Goal: Transaction & Acquisition: Subscribe to service/newsletter

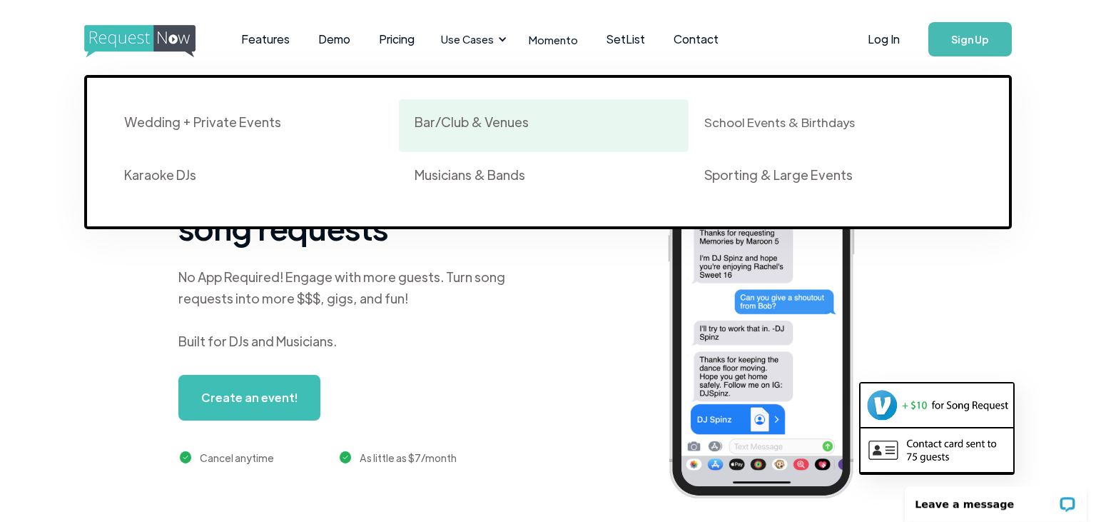
click at [457, 123] on div "Bar/Club & Venues" at bounding box center [472, 121] width 114 height 17
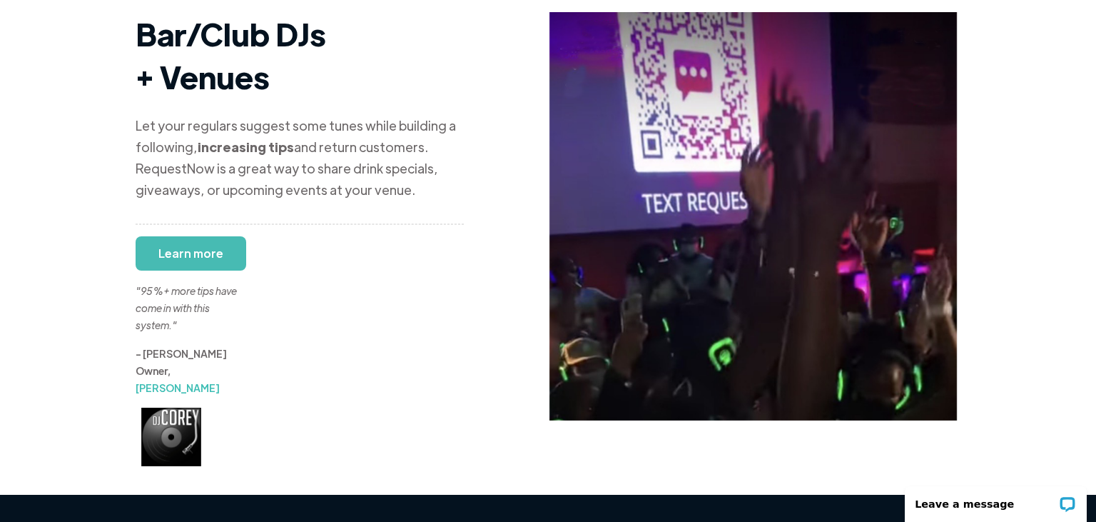
click at [181, 248] on div ""95%+ more tips have come in with this system."" at bounding box center [189, 291] width 107 height 86
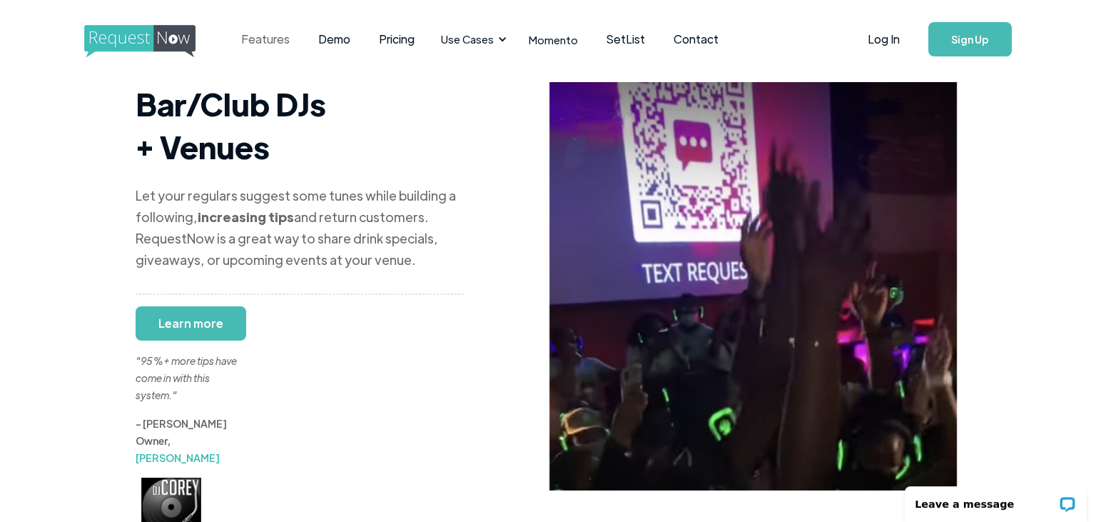
click at [257, 47] on link "Features" at bounding box center [265, 39] width 77 height 44
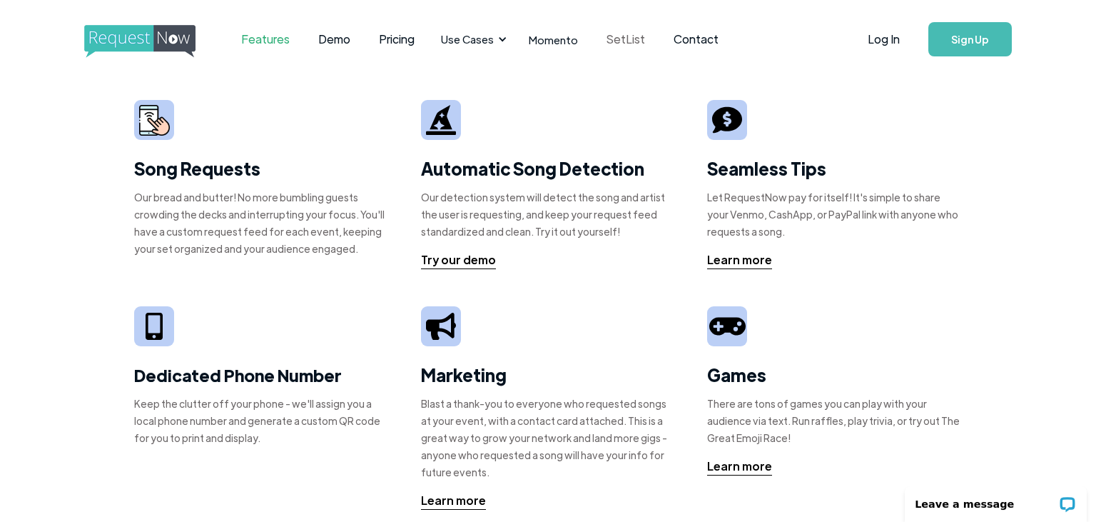
click at [619, 39] on link "SetList" at bounding box center [625, 39] width 67 height 44
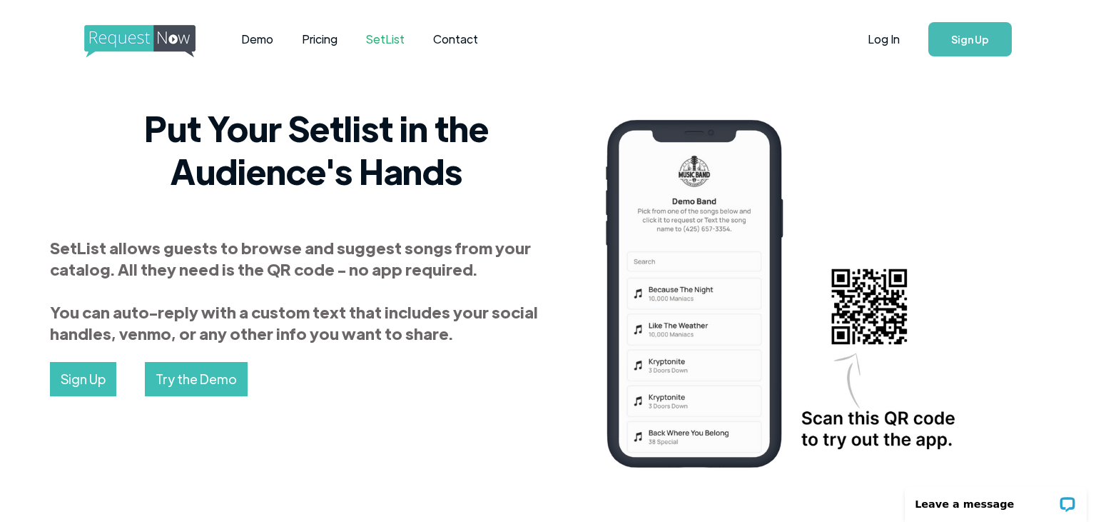
click at [190, 37] on img "home" at bounding box center [153, 41] width 138 height 33
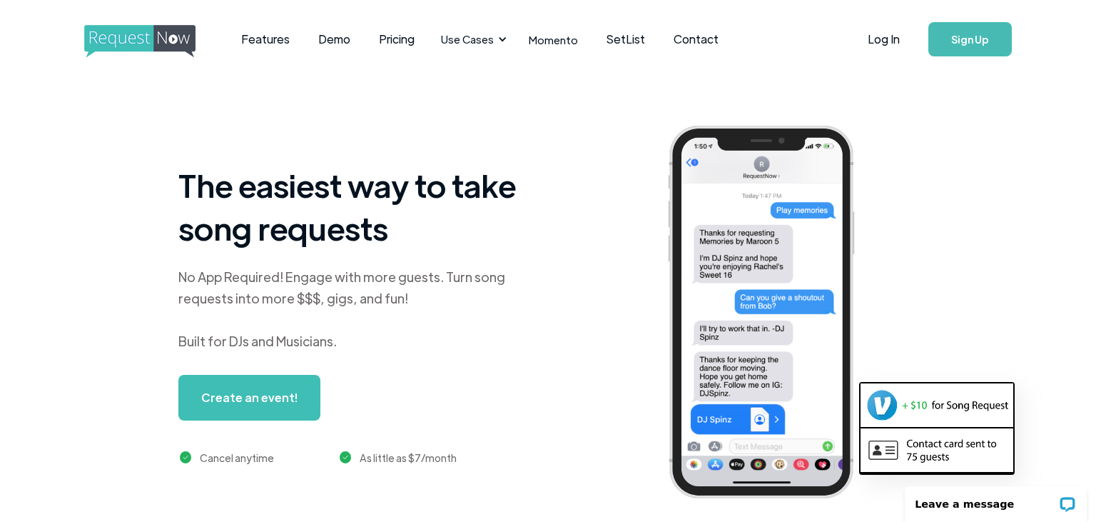
click at [464, 39] on div "Use Cases" at bounding box center [467, 39] width 53 height 16
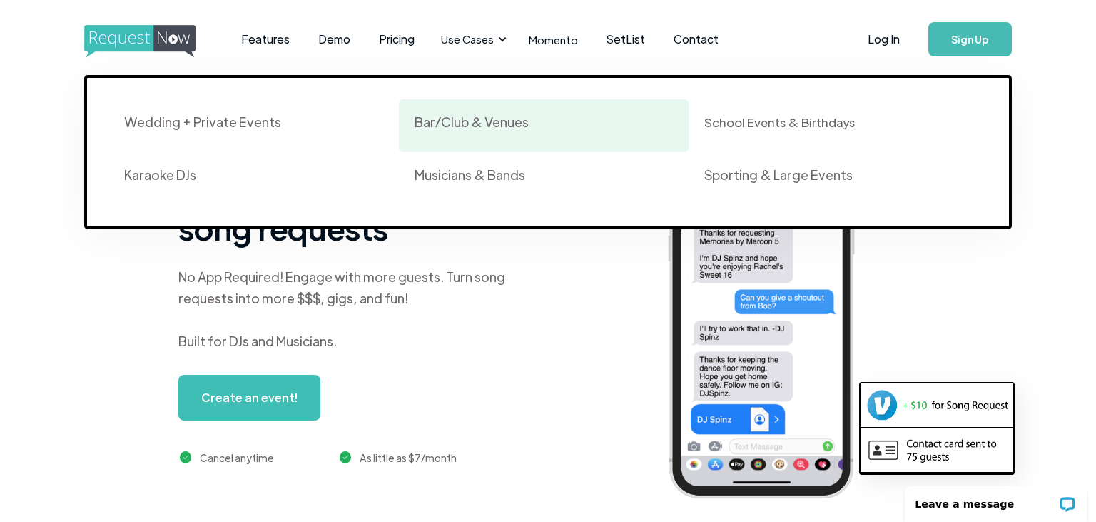
click at [512, 133] on div "Bar/Club & Venues" at bounding box center [544, 125] width 259 height 24
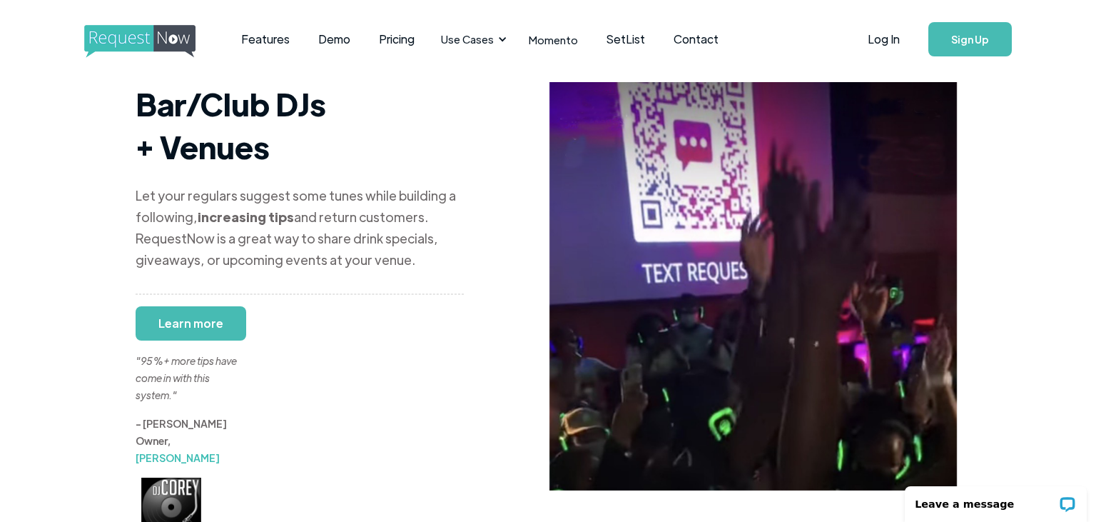
click at [962, 40] on link "Sign Up" at bounding box center [969, 39] width 83 height 34
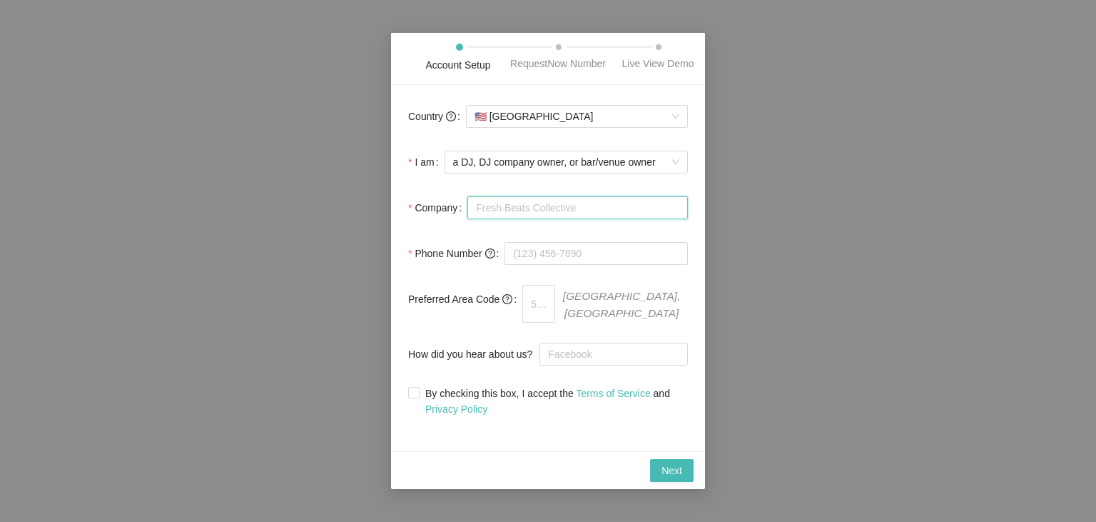
click at [576, 213] on input "Company" at bounding box center [577, 207] width 220 height 23
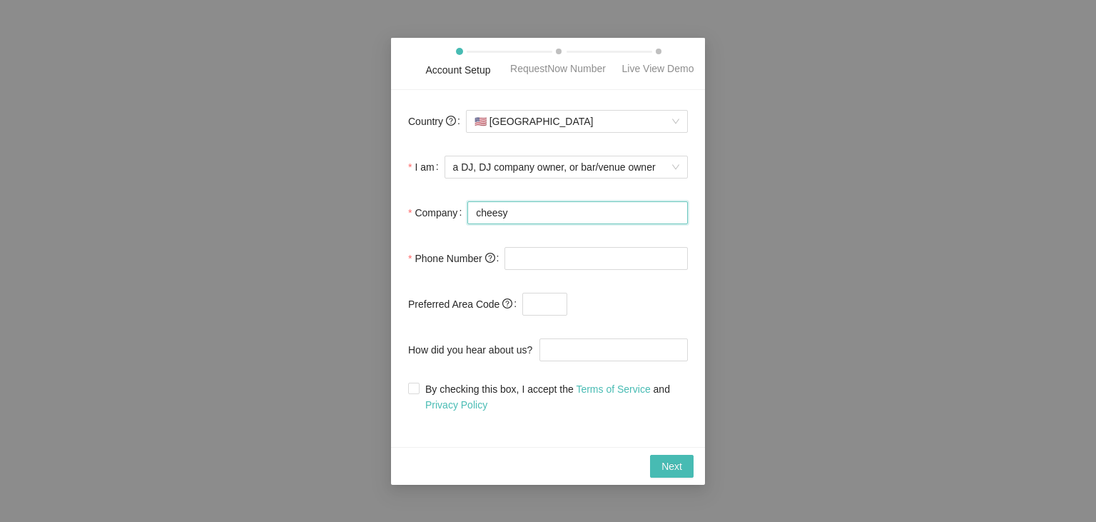
click at [576, 213] on input "cheesy" at bounding box center [577, 212] width 220 height 23
type input "cheesy"
click at [578, 263] on input "tel" at bounding box center [595, 258] width 183 height 23
type input "[PHONE_NUMBER]"
click at [418, 395] on label "By checking this box, I accept the Terms of Service and Privacy Policy" at bounding box center [548, 396] width 280 height 31
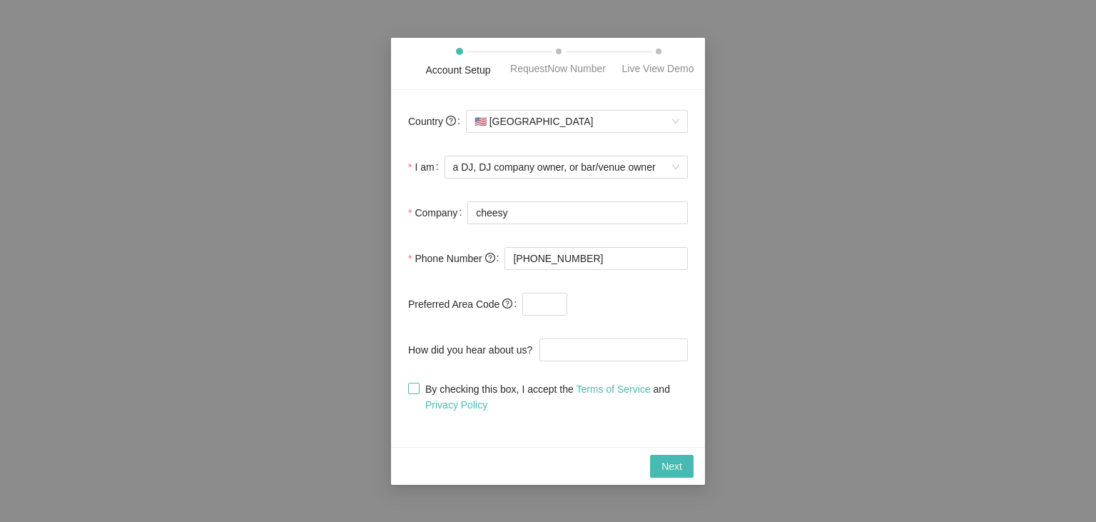
click at [418, 392] on input "By checking this box, I accept the Terms of Service and Privacy Policy" at bounding box center [413, 387] width 10 height 10
checkbox input "true"
click at [674, 462] on span "Next" at bounding box center [671, 466] width 21 height 16
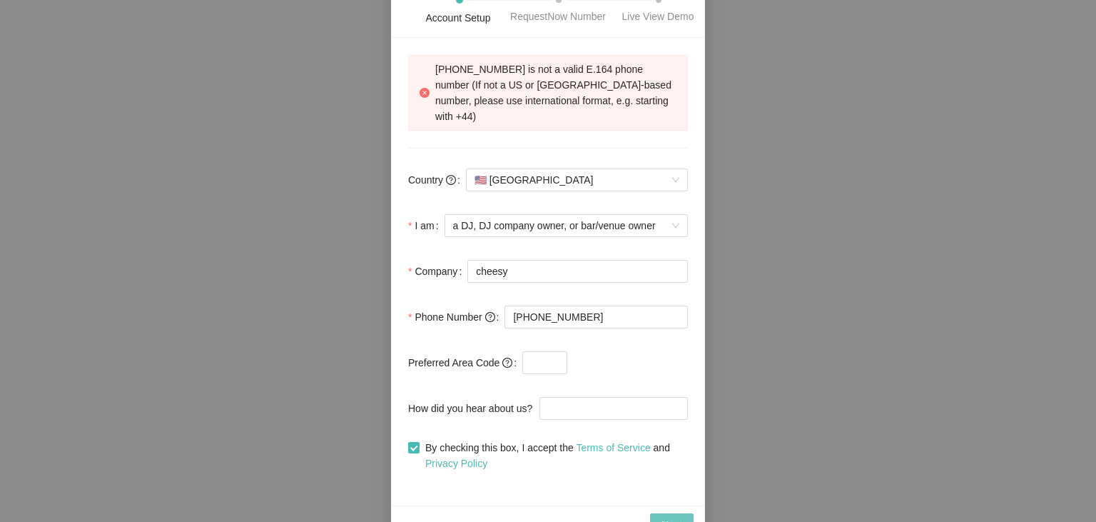
scroll to position [14, 0]
click at [512, 305] on input "[PHONE_NUMBER]" at bounding box center [595, 316] width 183 height 23
type input "[PHONE_NUMBER]"
click at [667, 517] on span "Next" at bounding box center [671, 525] width 21 height 16
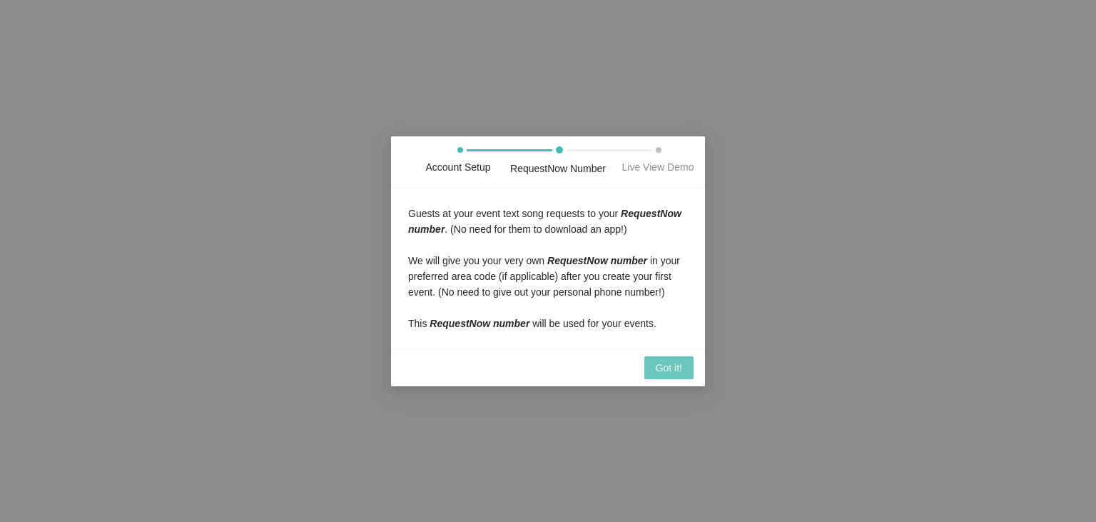
click at [673, 367] on span "Got it!" at bounding box center [669, 368] width 26 height 16
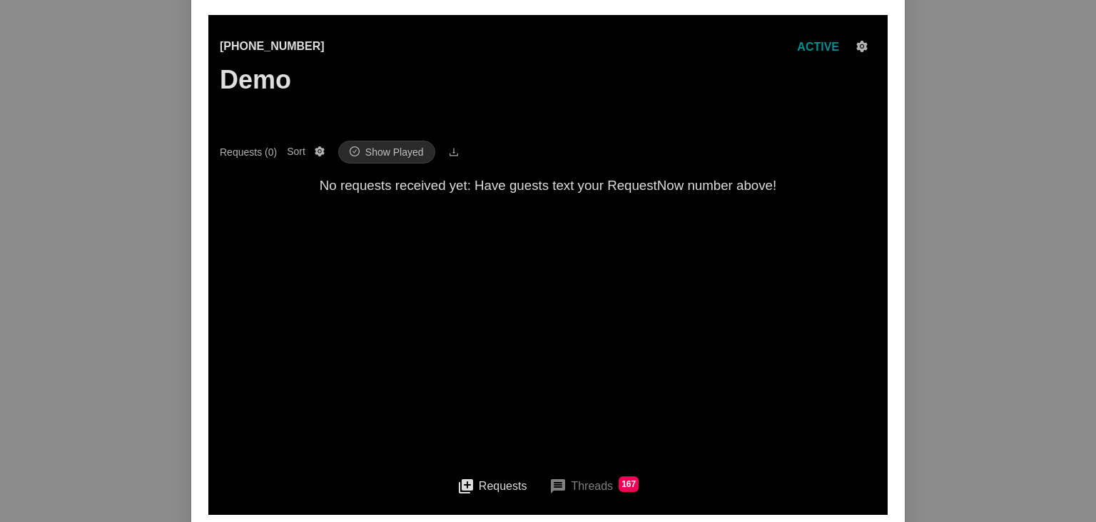
scroll to position [164, 0]
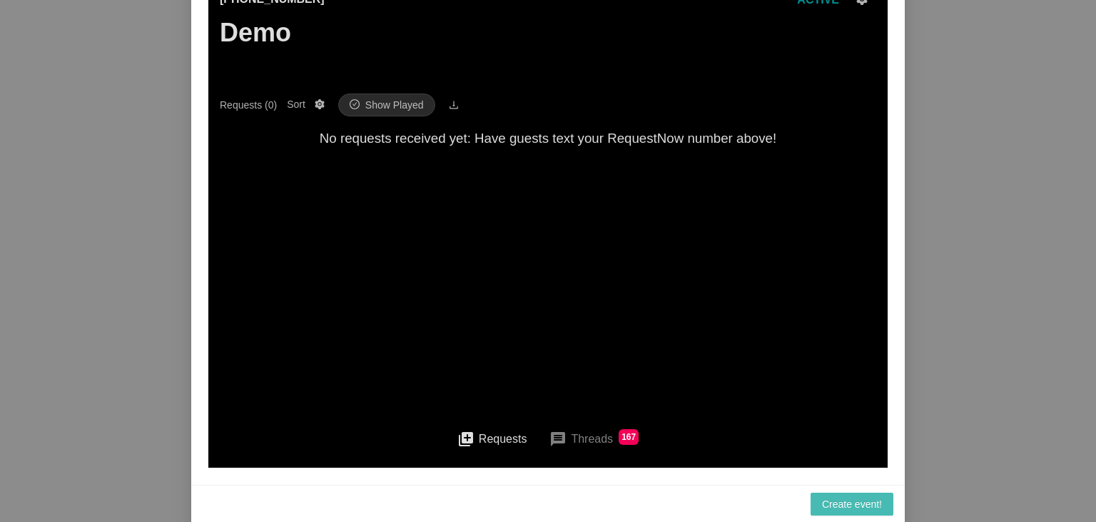
click at [604, 439] on button "message Threads 167" at bounding box center [594, 439] width 112 height 34
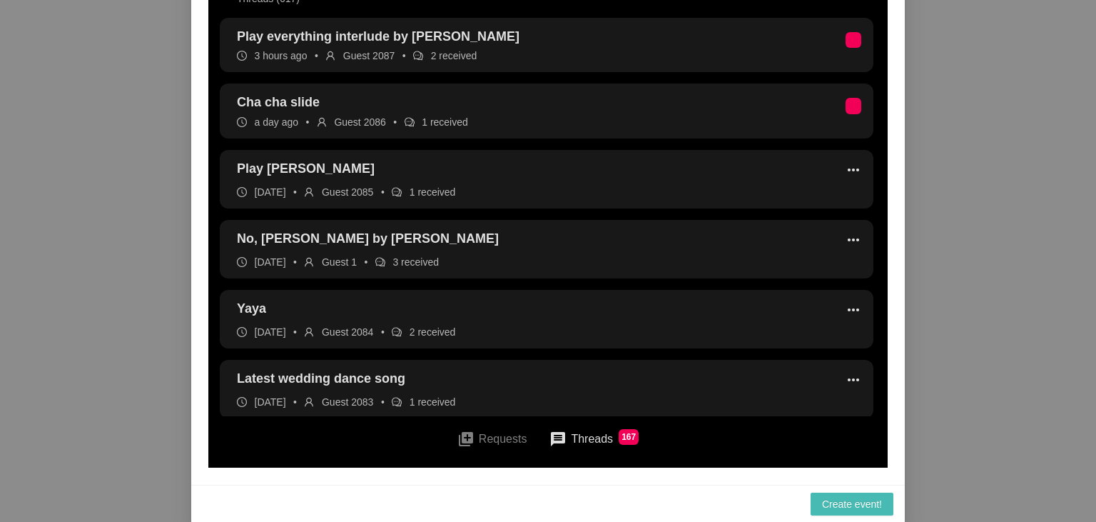
click at [517, 436] on button "queue Requests" at bounding box center [492, 438] width 93 height 32
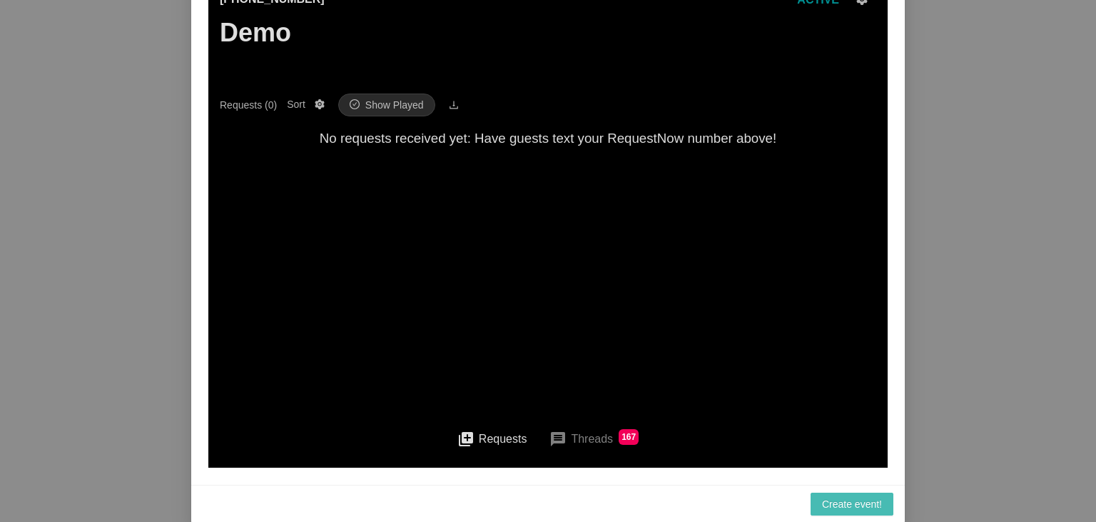
click at [517, 436] on button "queue Requests" at bounding box center [492, 438] width 93 height 32
click at [410, 106] on span "Show Played" at bounding box center [394, 105] width 59 height 16
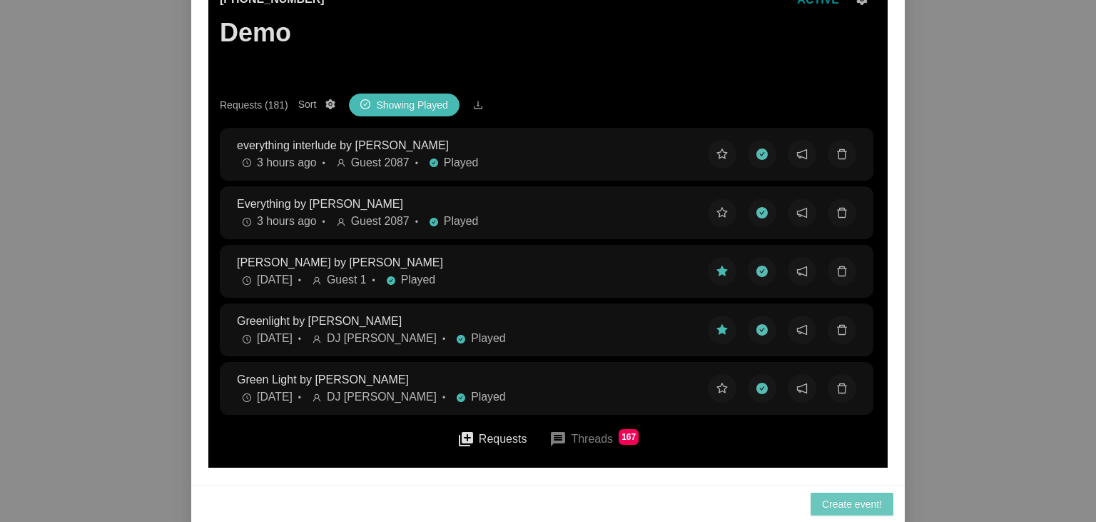
click at [843, 504] on span "Create event!" at bounding box center [852, 504] width 60 height 16
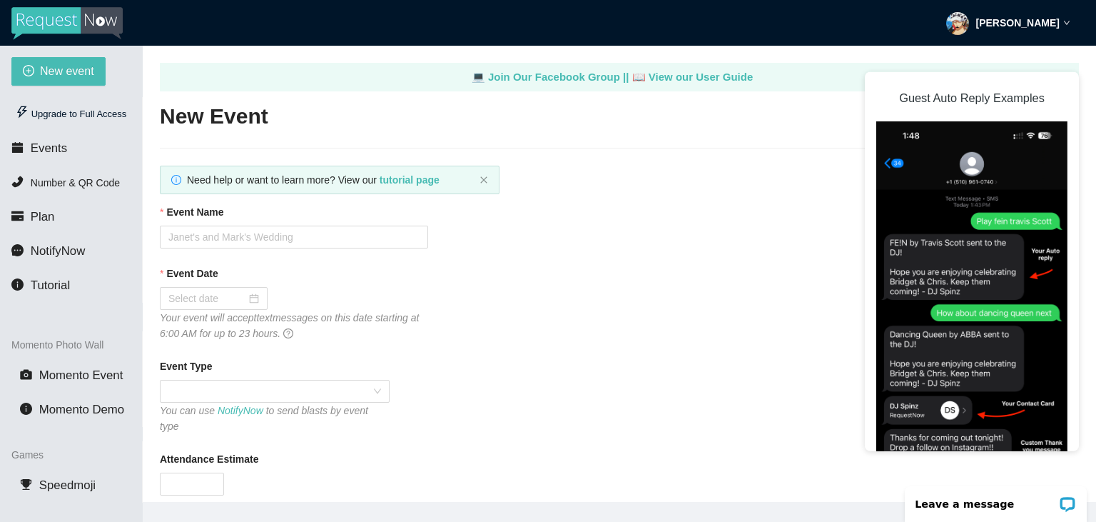
click at [87, 19] on img at bounding box center [66, 23] width 111 height 33
click at [61, 28] on img at bounding box center [66, 23] width 111 height 33
type textarea "[URL][DOMAIN_NAME]"
click at [1036, 25] on strong "[PERSON_NAME]" at bounding box center [1017, 22] width 83 height 11
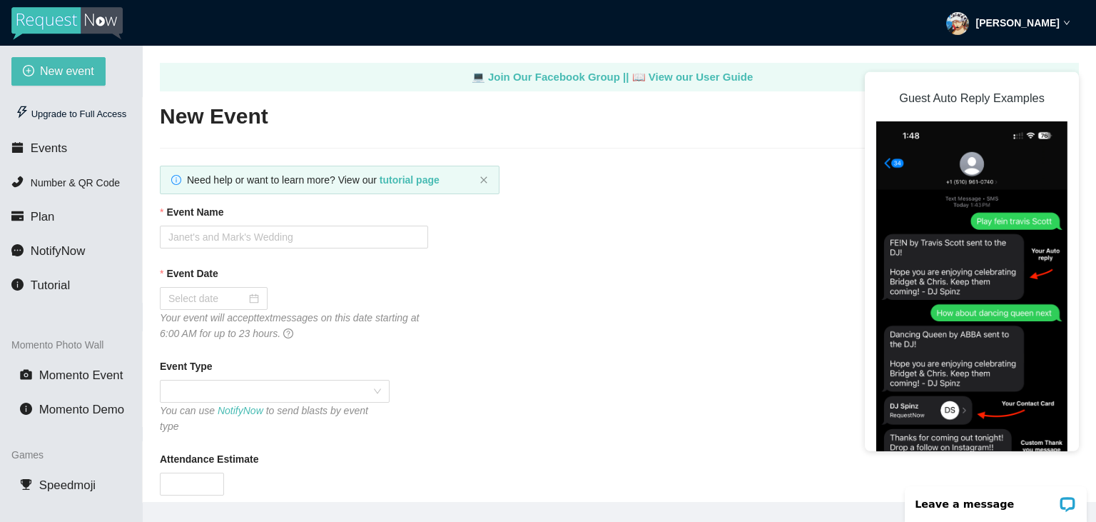
click at [535, 221] on div "Event Name" at bounding box center [619, 214] width 919 height 21
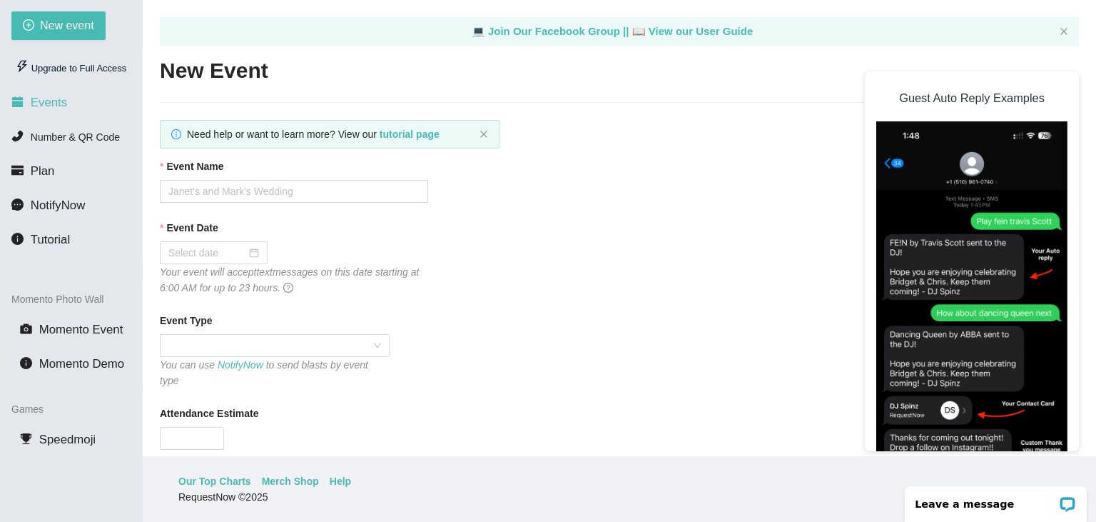
click at [58, 96] on span "Events" at bounding box center [49, 103] width 36 height 14
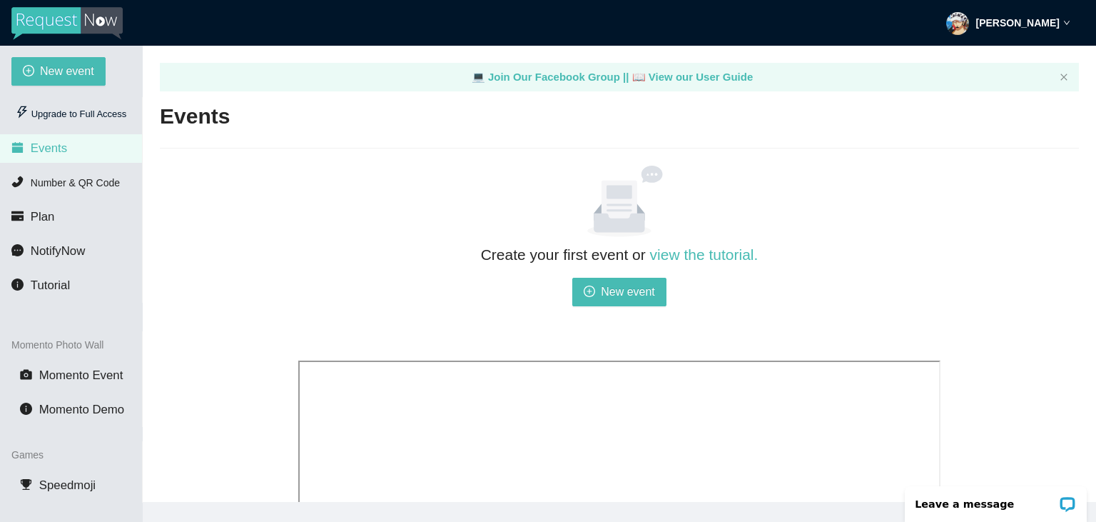
click at [116, 21] on img at bounding box center [66, 23] width 111 height 33
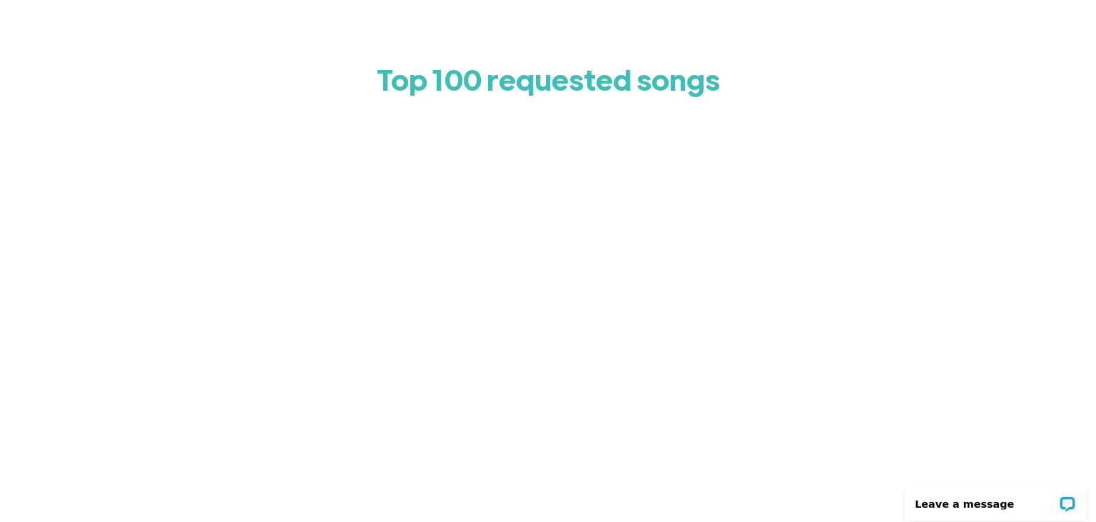
scroll to position [70, 0]
